Goal: Check status: Check status

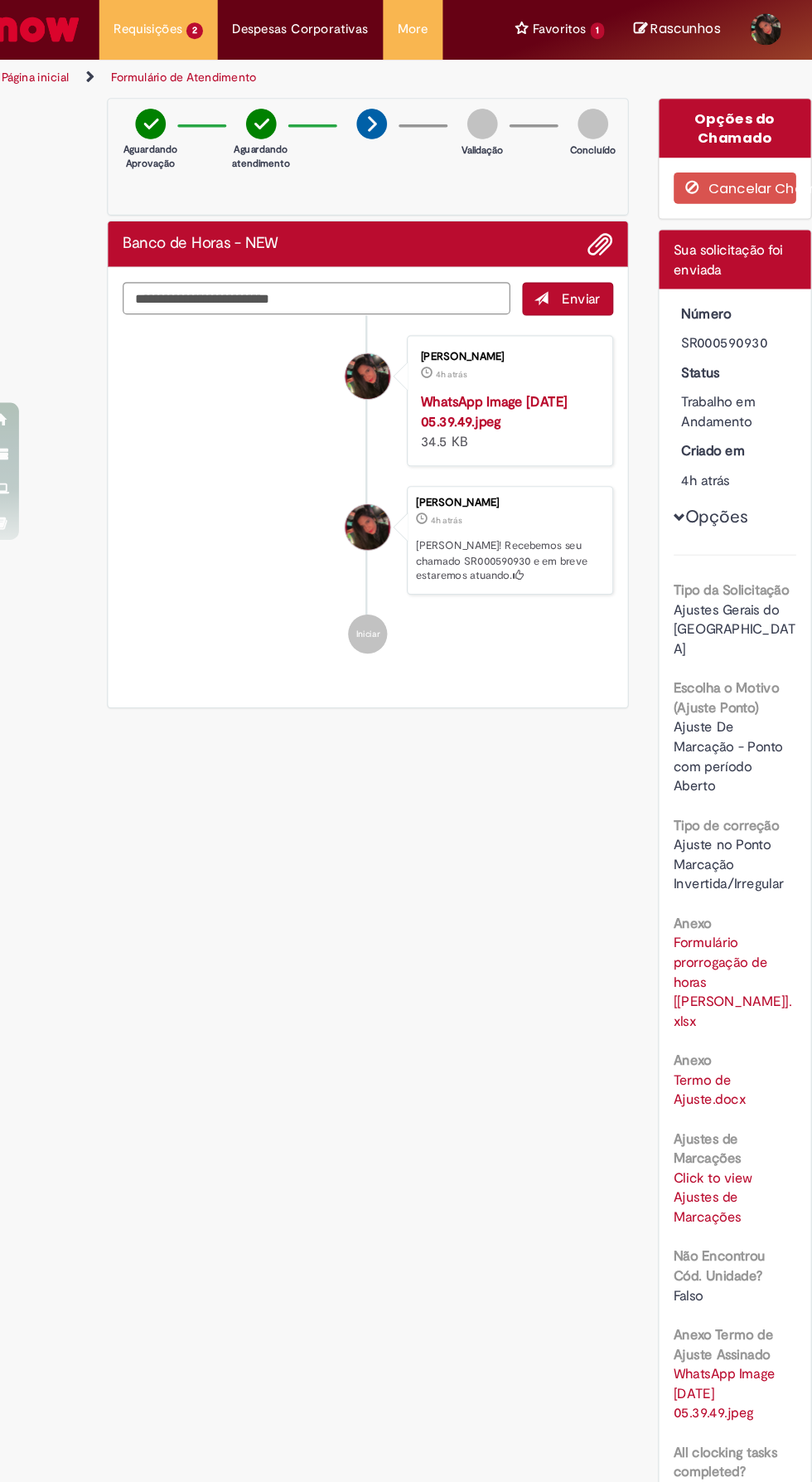
click at [165, 63] on link "Formulário de Atendimento" at bounding box center [173, 65] width 122 height 14
click at [172, 32] on li "Requisições 2 Exibir Todas as Solicitações Banco de Horas - NEW 4h atrás 4 hora…" at bounding box center [152, 25] width 100 height 49
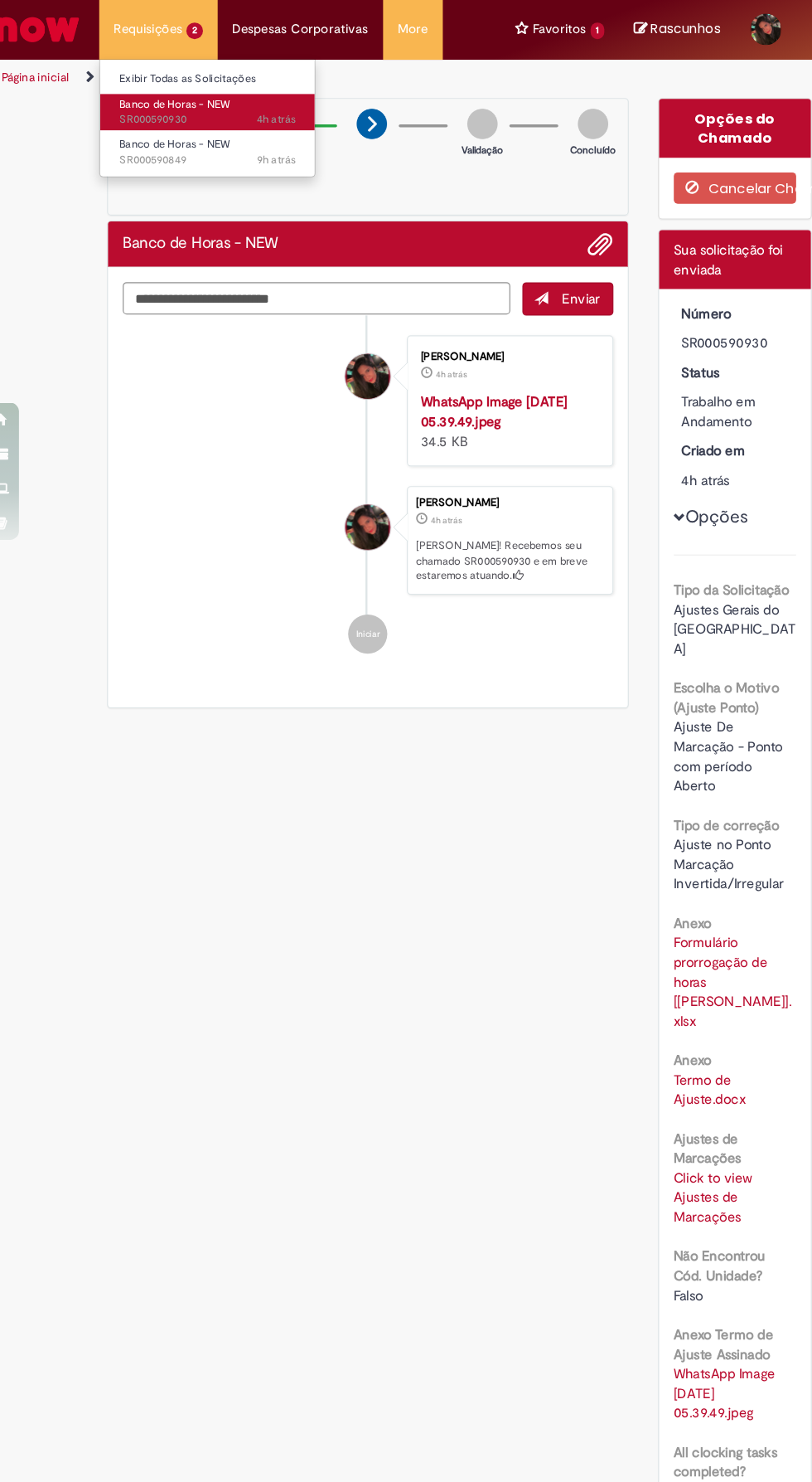
click at [236, 101] on span "4h atrás" at bounding box center [251, 101] width 33 height 13
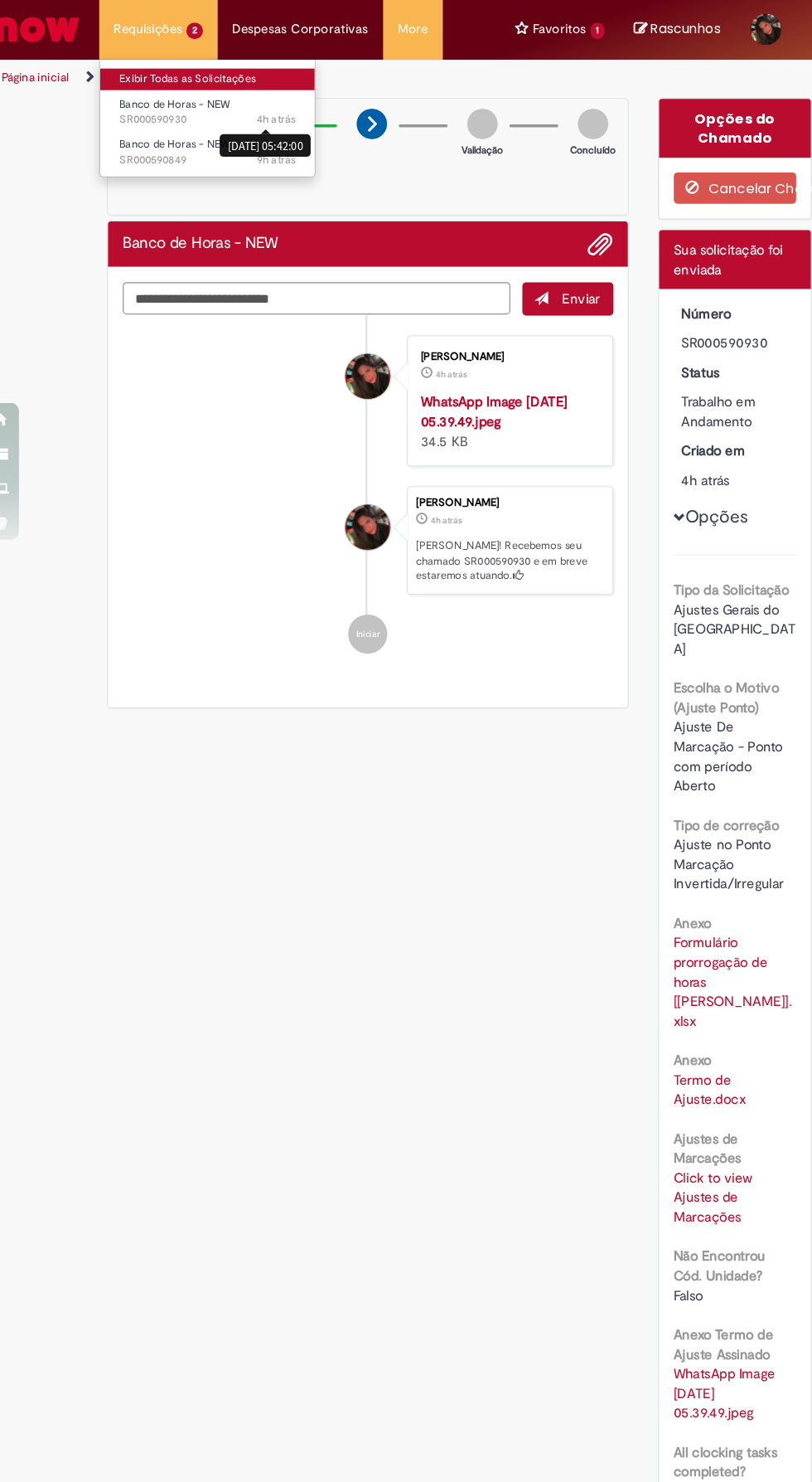
click at [177, 59] on link "Exibir Todas as Solicitações" at bounding box center [194, 68] width 183 height 18
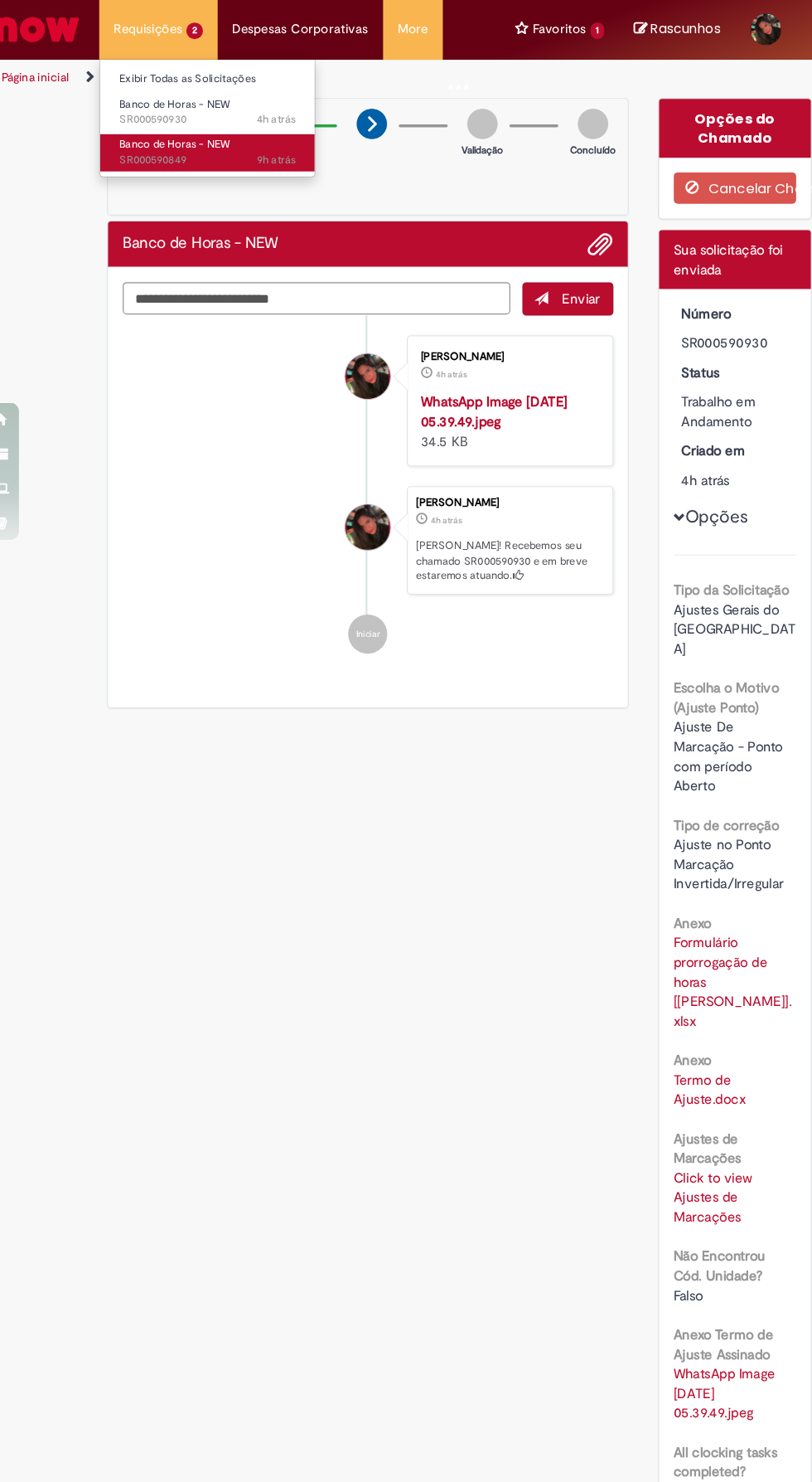
click at [175, 136] on span "9h atrás 9 horas atrás SR000590849" at bounding box center [193, 136] width 149 height 14
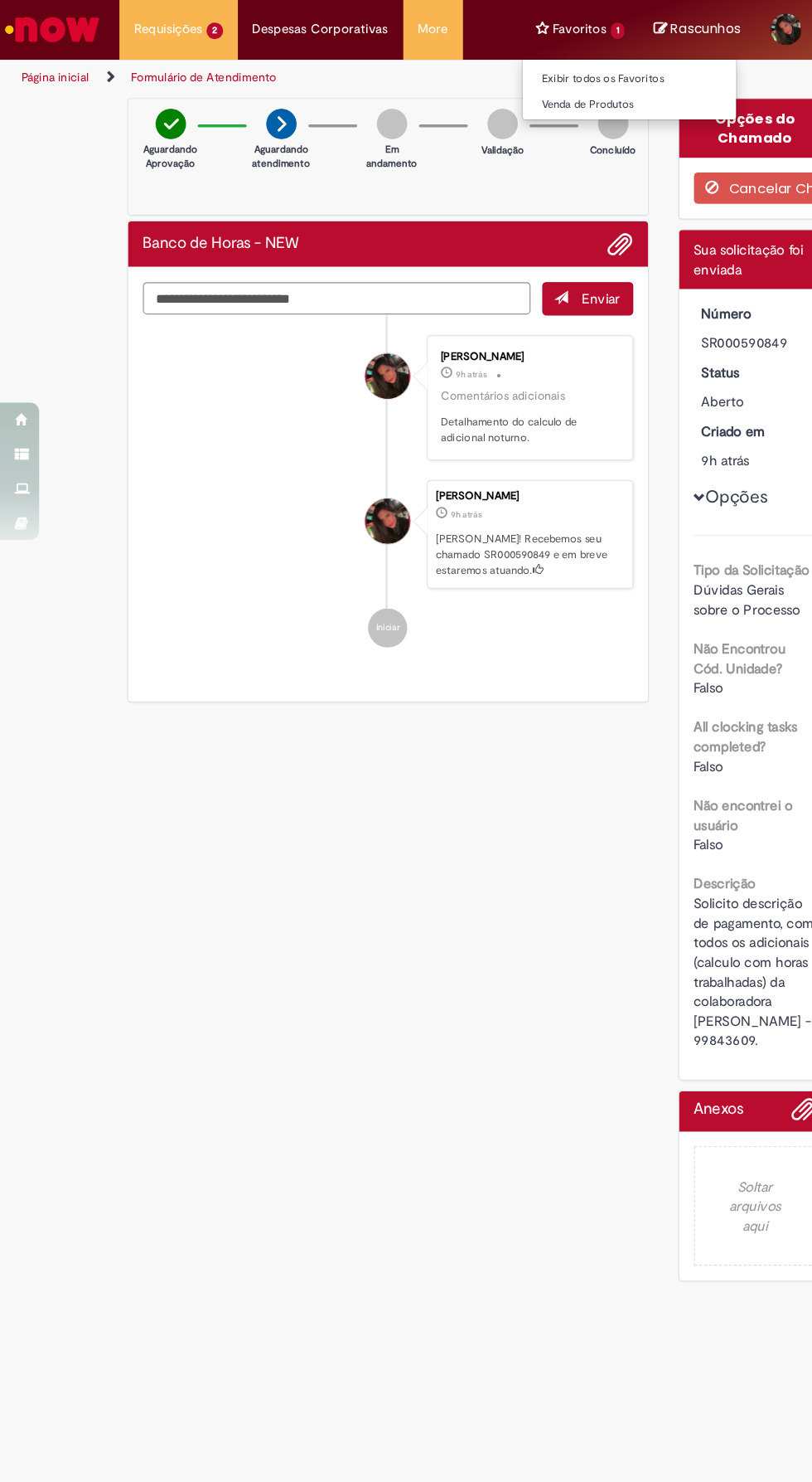
click at [474, 44] on li "Favoritos 1 Exibir todos os Favoritos Venda de Produtos" at bounding box center [492, 25] width 100 height 49
click at [543, 88] on link "Venda de Produtos" at bounding box center [534, 89] width 183 height 18
